Goal: Use online tool/utility: Utilize a website feature to perform a specific function

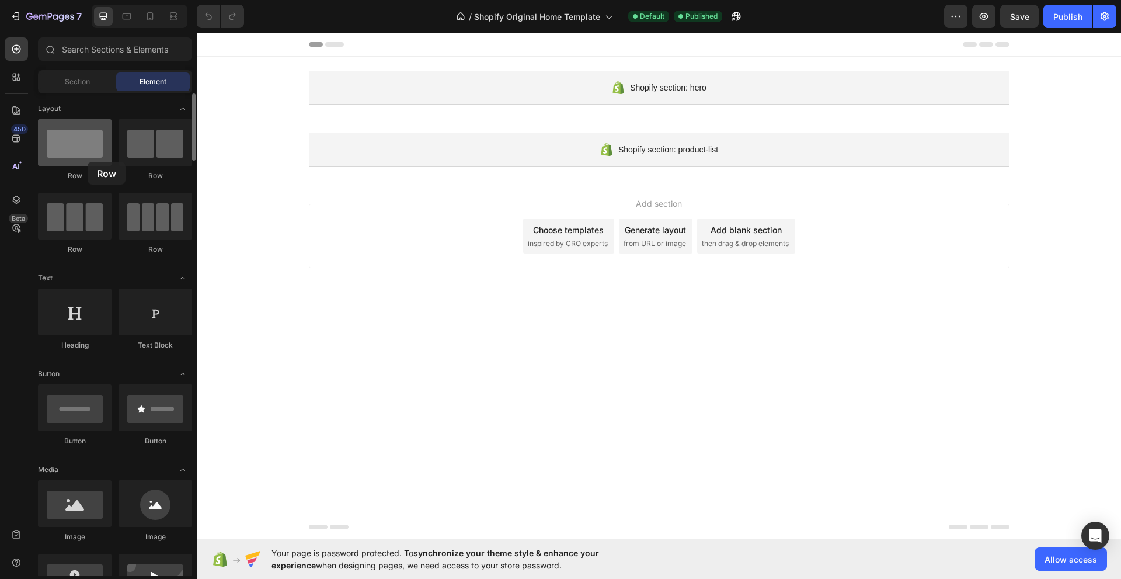
click at [88, 162] on div at bounding box center [75, 142] width 74 height 47
drag, startPoint x: 60, startPoint y: 162, endPoint x: 54, endPoint y: 142, distance: 21.3
click at [54, 142] on div at bounding box center [75, 142] width 74 height 47
click at [13, 78] on icon at bounding box center [15, 80] width 4 height 4
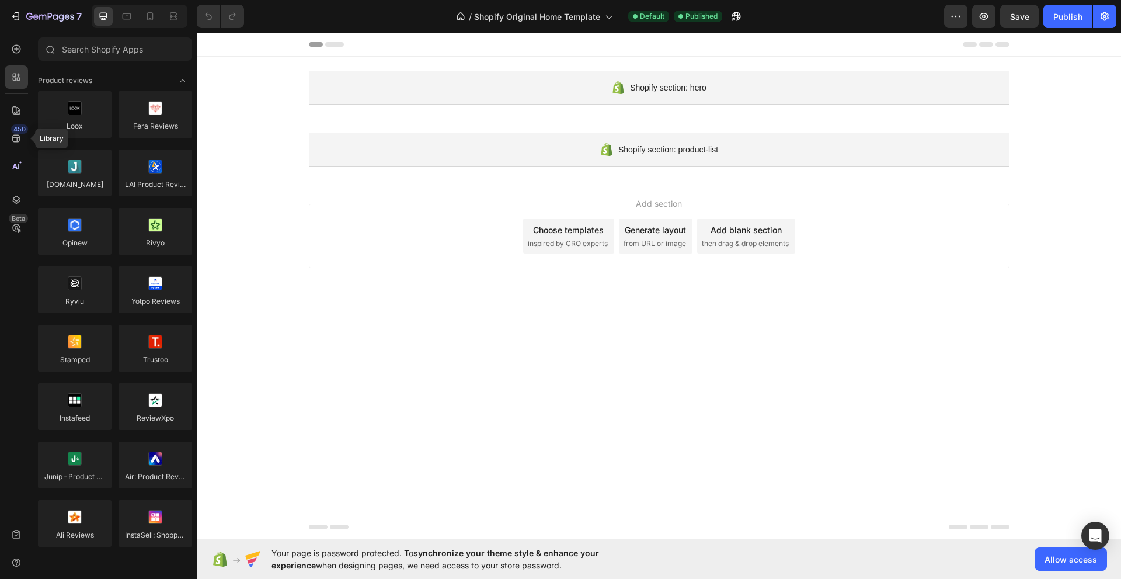
click at [14, 123] on div "450 Library Beta" at bounding box center [16, 279] width 23 height 485
click at [16, 141] on icon at bounding box center [17, 139] width 12 height 12
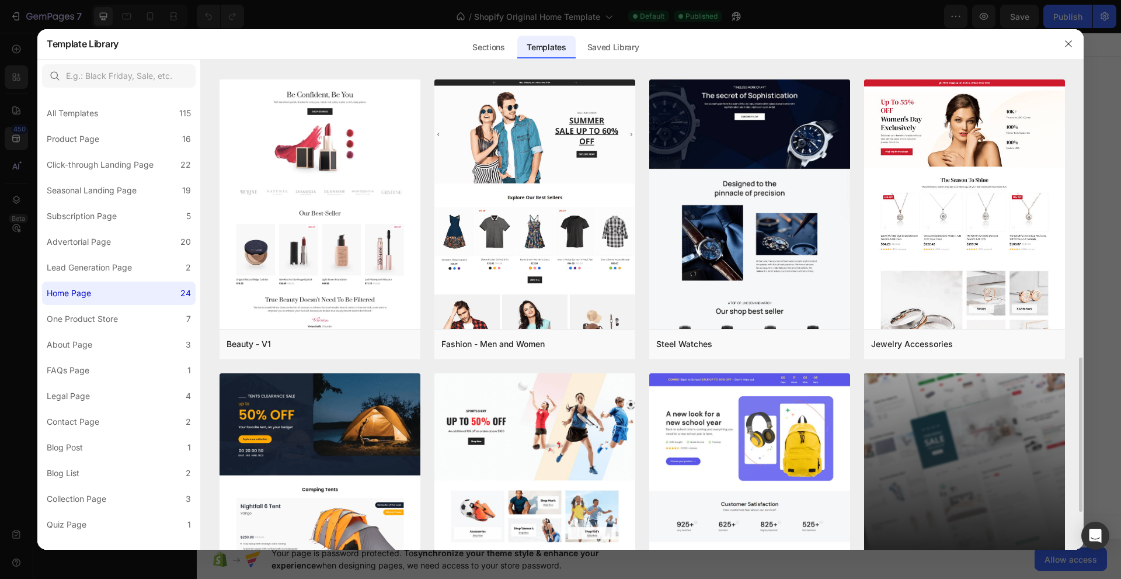
scroll to position [991, 0]
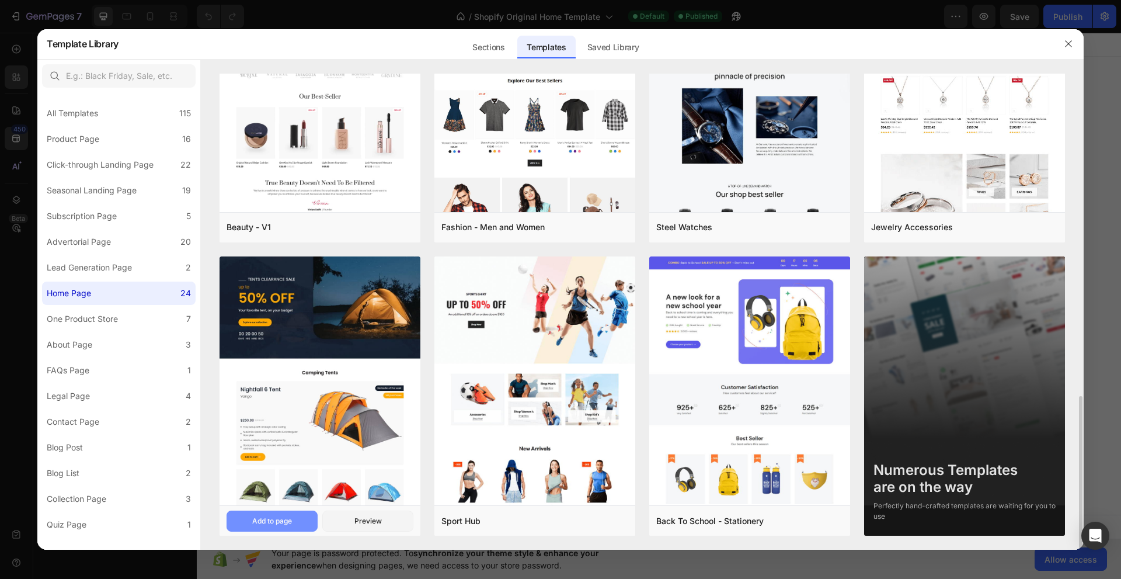
click at [266, 517] on div "Add to page" at bounding box center [272, 521] width 40 height 11
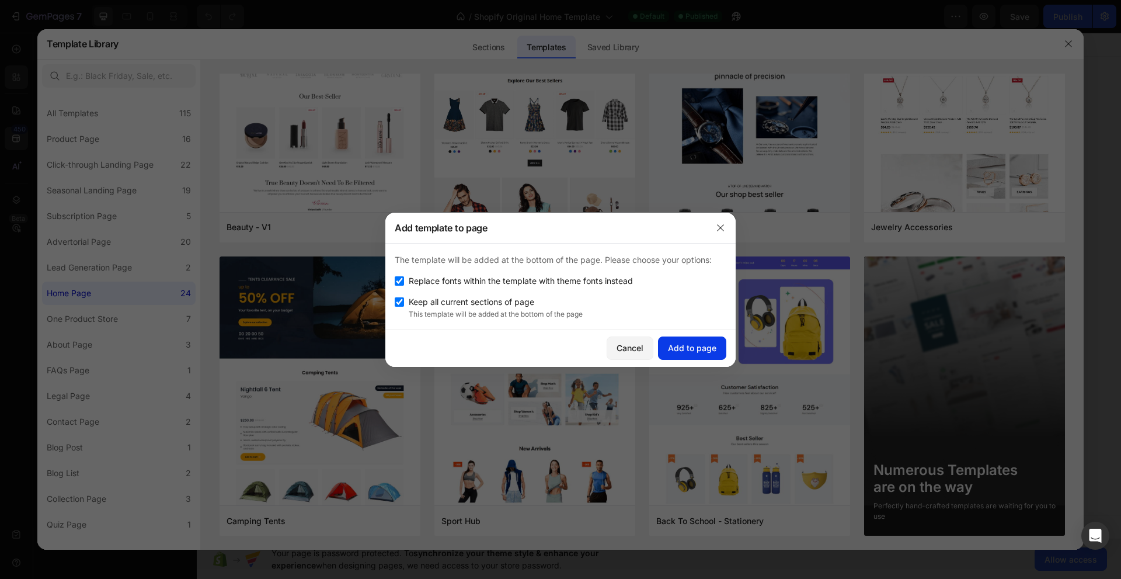
click at [687, 349] on div "Add to page" at bounding box center [692, 348] width 48 height 12
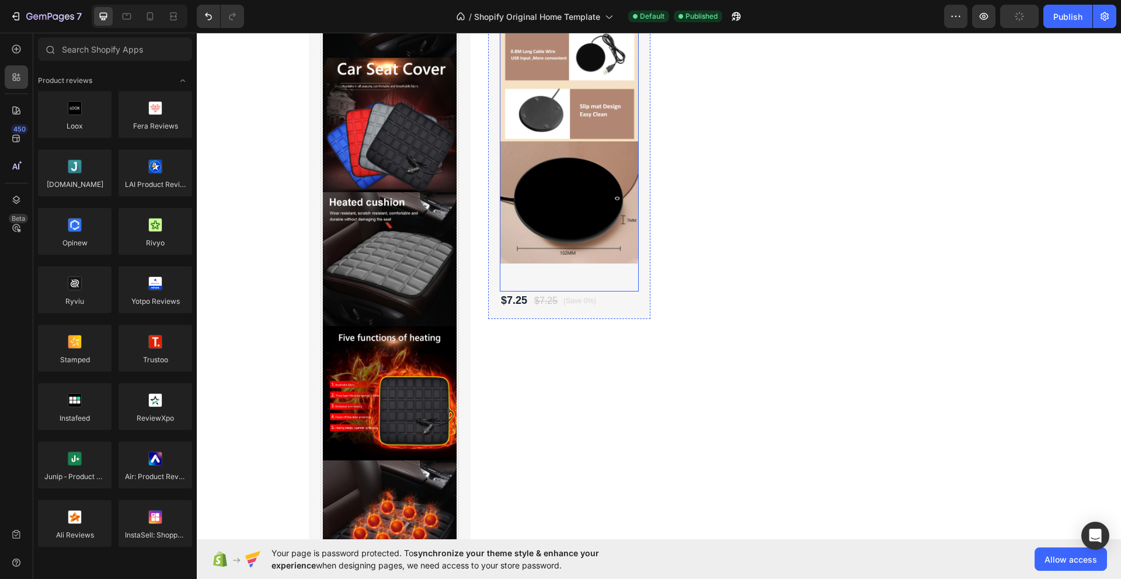
scroll to position [3413, 0]
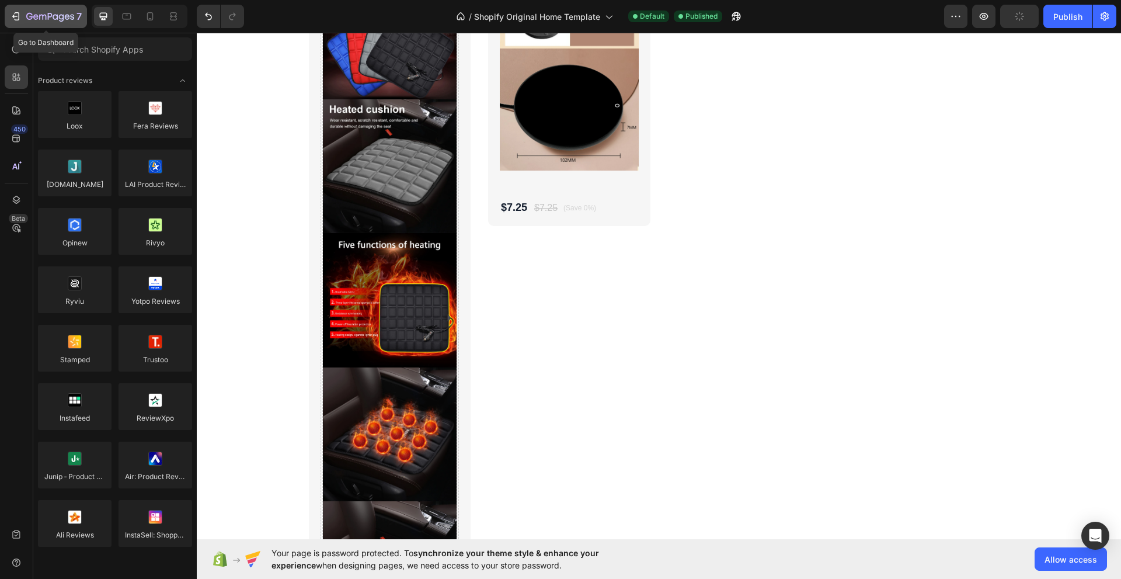
click at [10, 17] on icon "button" at bounding box center [16, 17] width 12 height 12
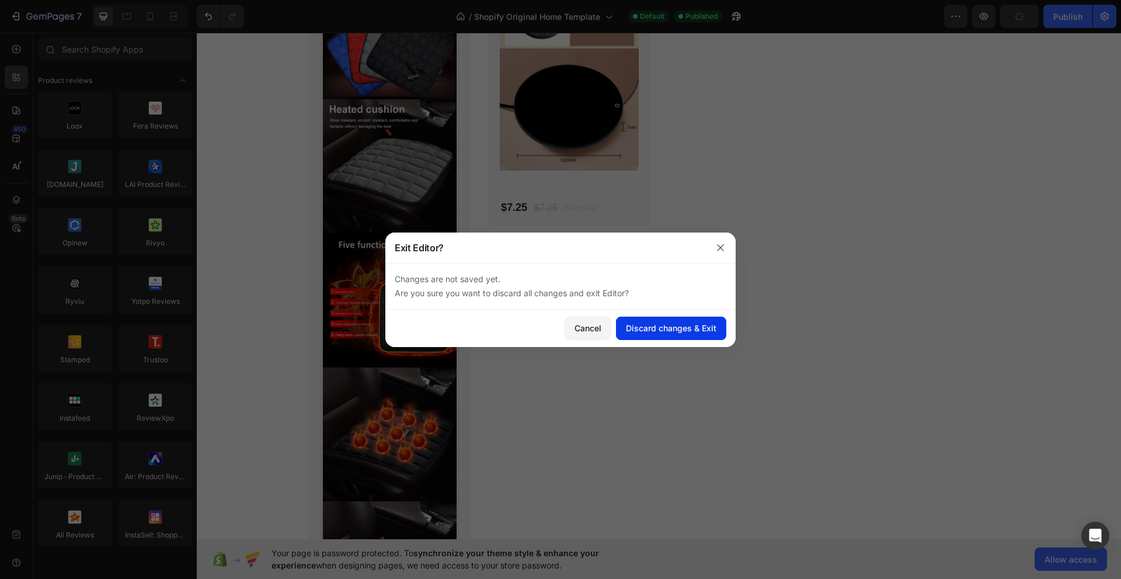
click at [672, 330] on div "Discard changes & Exit" at bounding box center [671, 328] width 91 height 12
